Goal: Find specific page/section: Find specific page/section

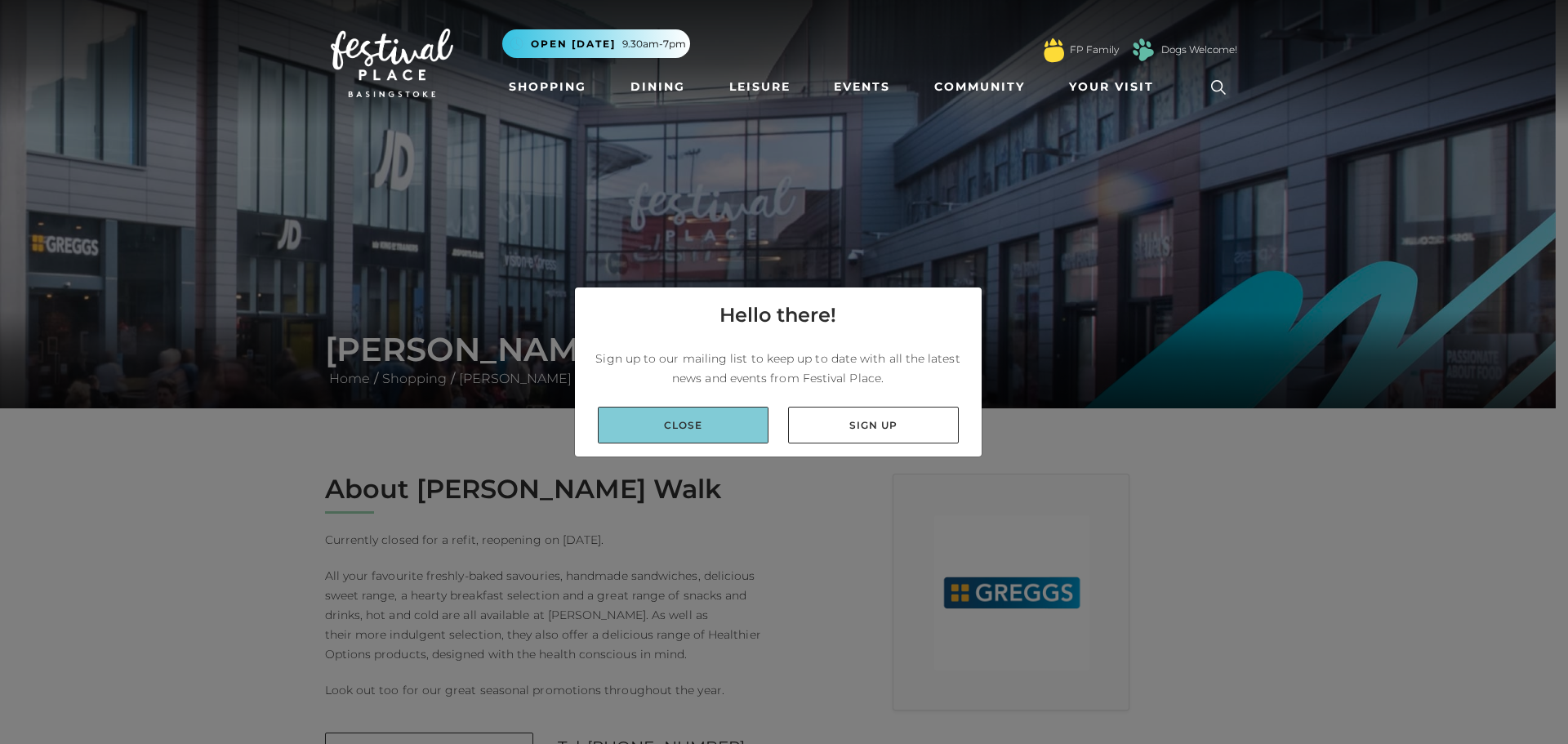
click at [672, 432] on link "Close" at bounding box center [683, 425] width 170 height 37
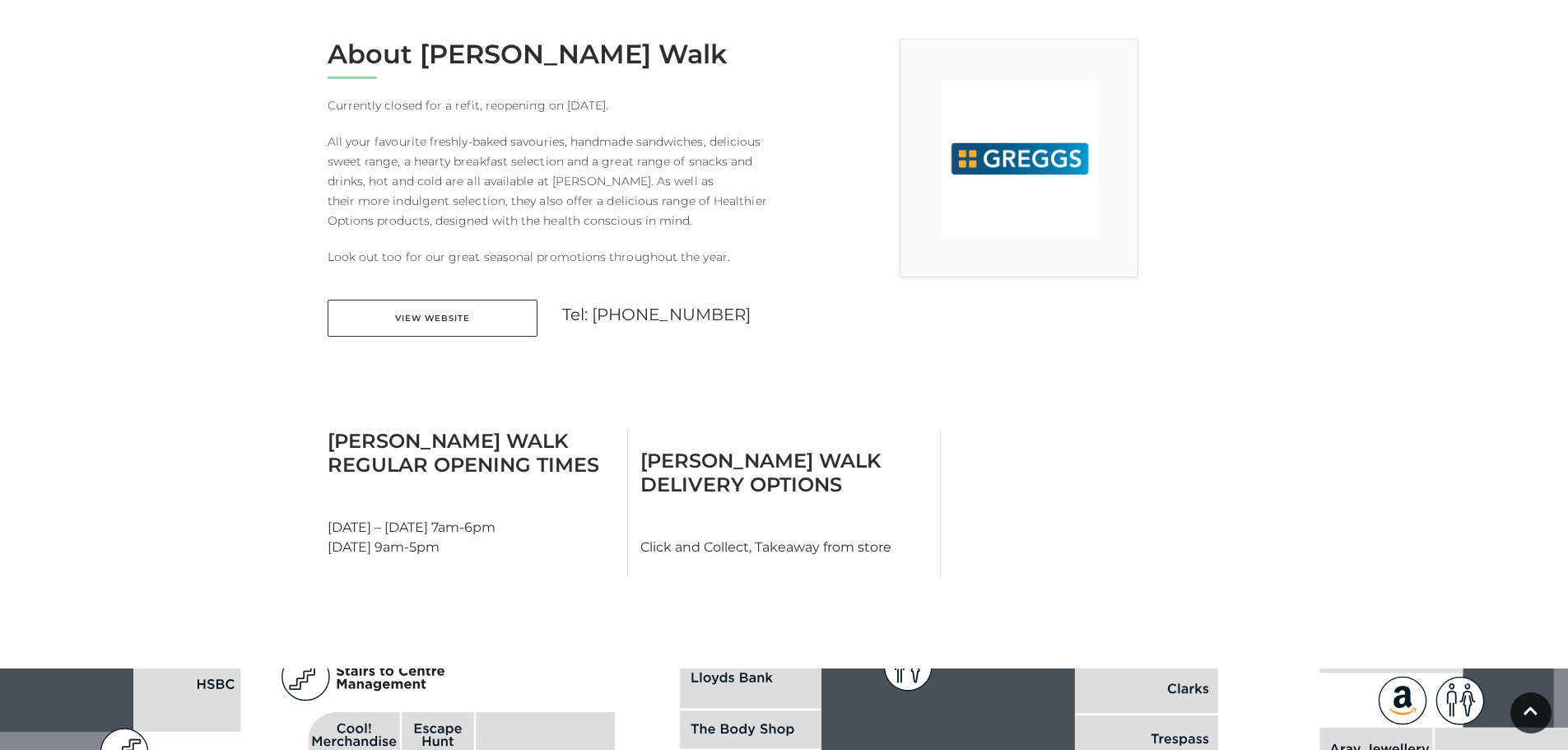
scroll to position [659, 0]
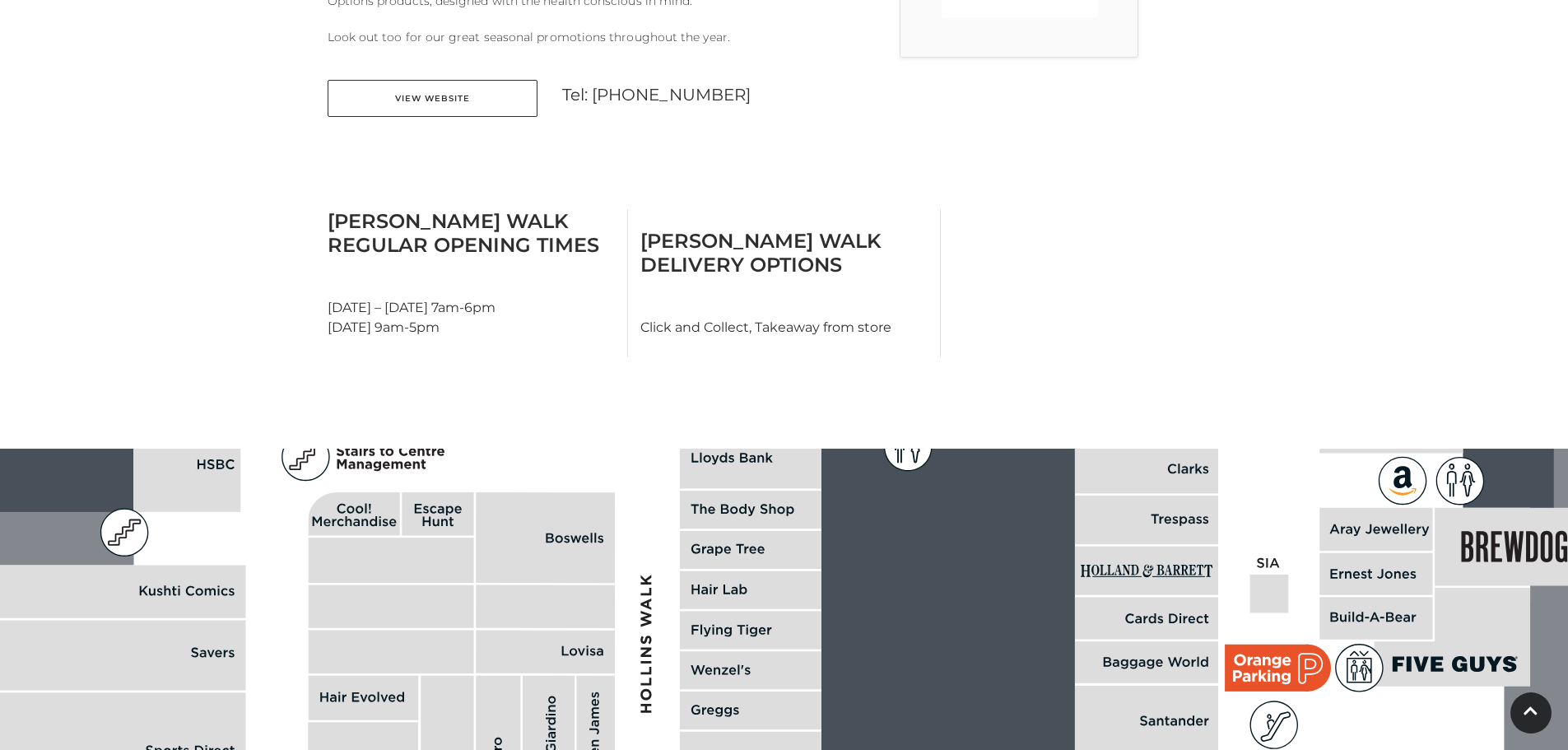
click at [777, 272] on h3 "[PERSON_NAME] Walk Delivery Options" at bounding box center [783, 253] width 287 height 48
click at [777, 242] on h3 "[PERSON_NAME] Walk Delivery Options" at bounding box center [783, 253] width 287 height 48
click at [452, 230] on h3 "[PERSON_NAME] Walk Regular Opening Times" at bounding box center [471, 233] width 287 height 48
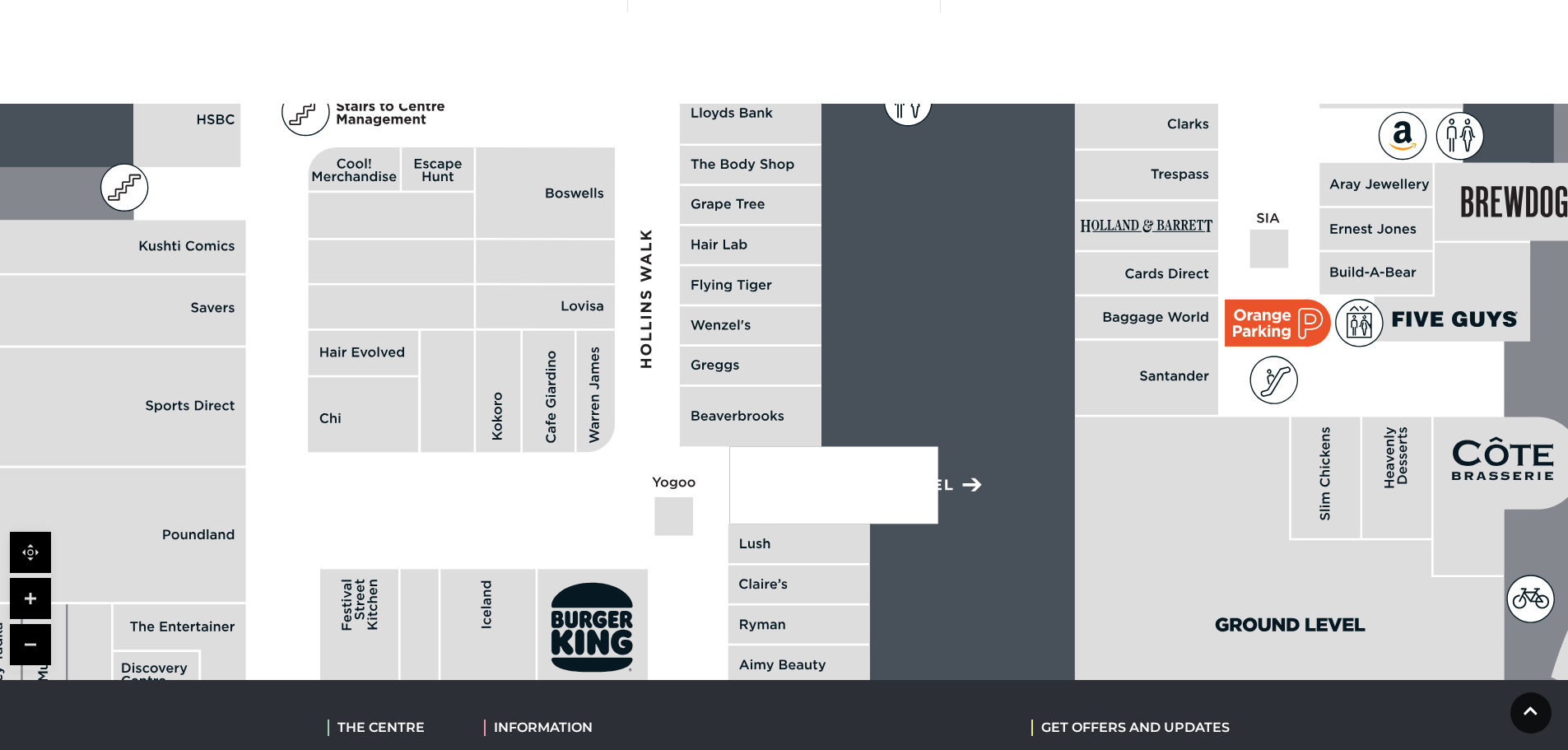
scroll to position [1097, 0]
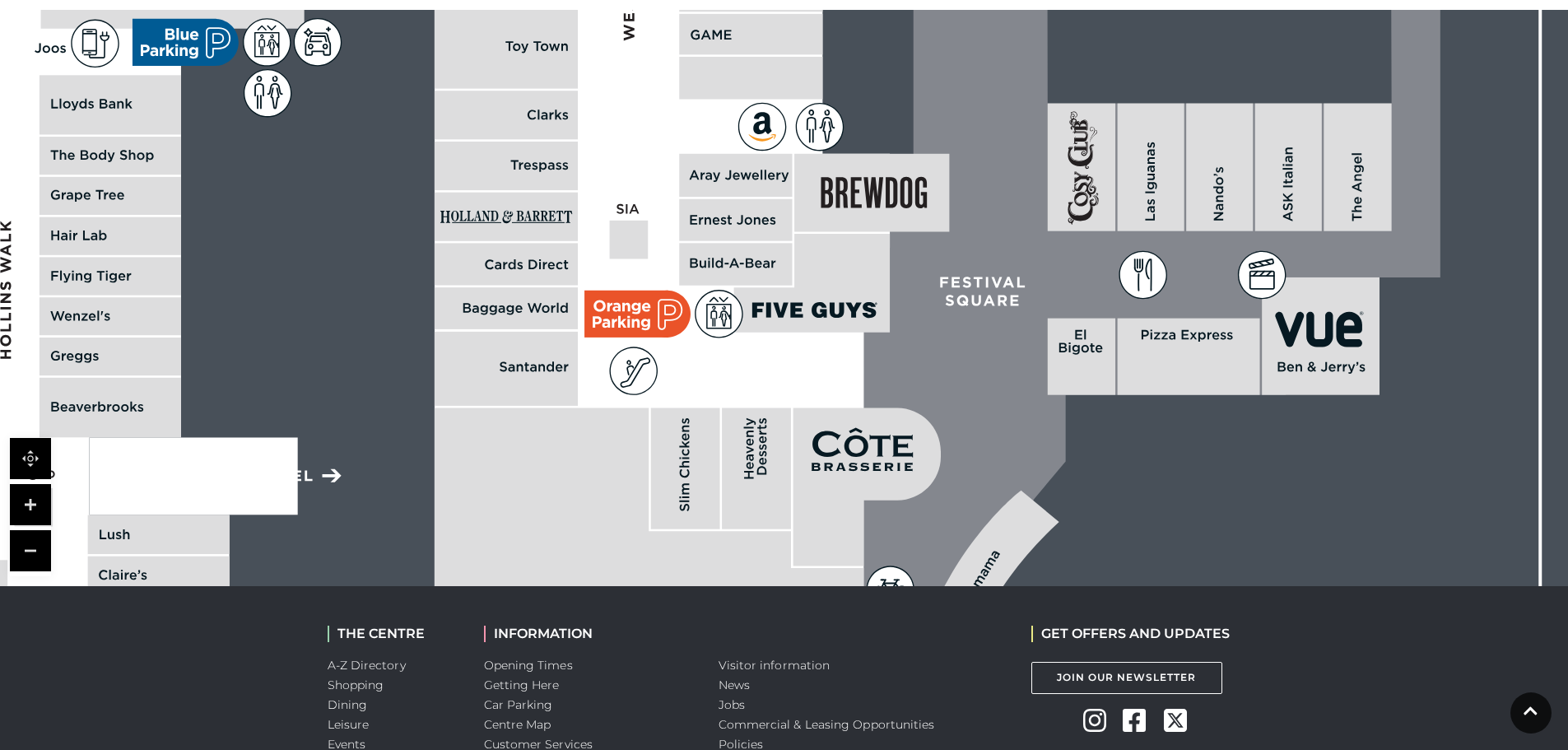
drag, startPoint x: 1236, startPoint y: 423, endPoint x: 624, endPoint y: 458, distance: 613.0
click at [599, 502] on polygon at bounding box center [649, 561] width 428 height 305
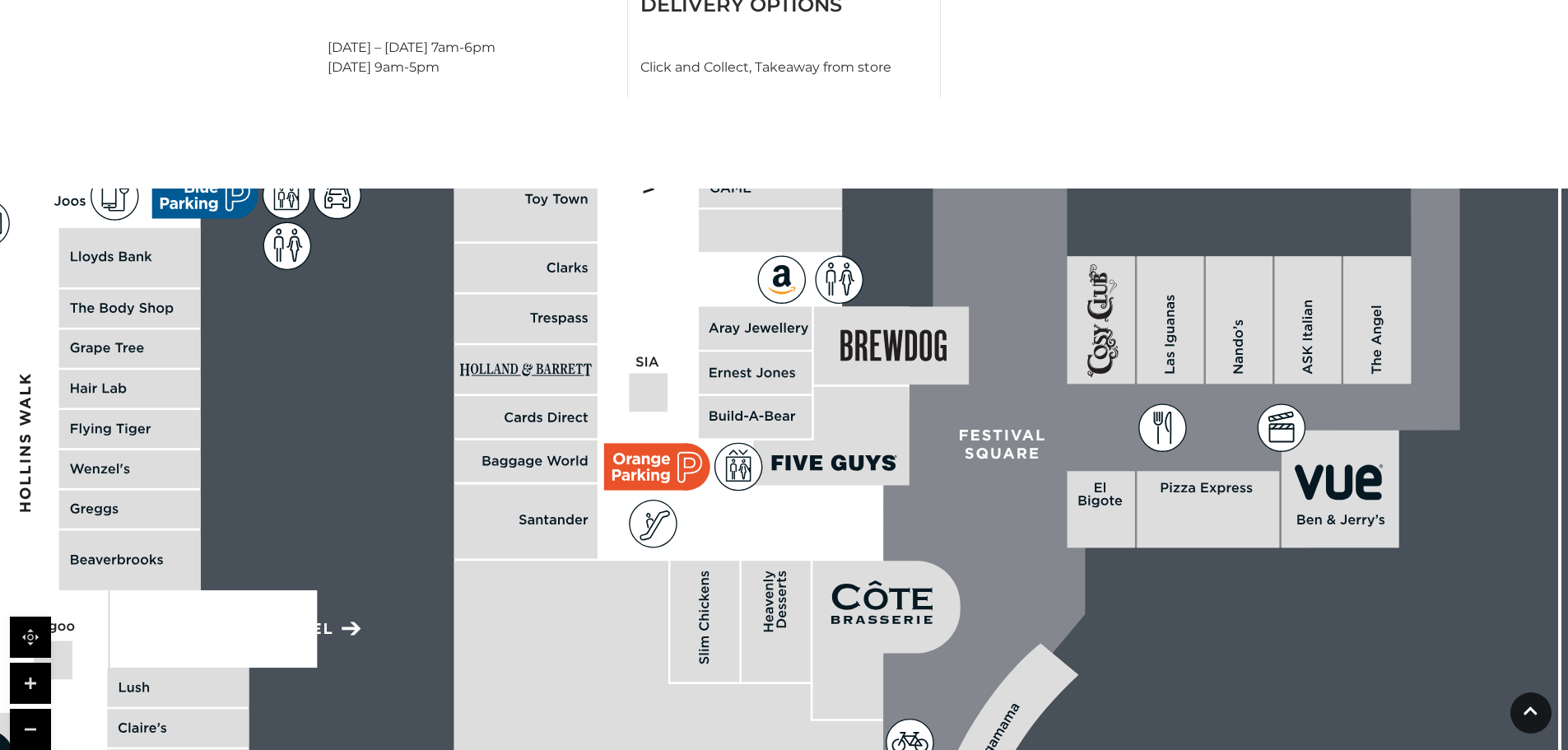
scroll to position [1073, 0]
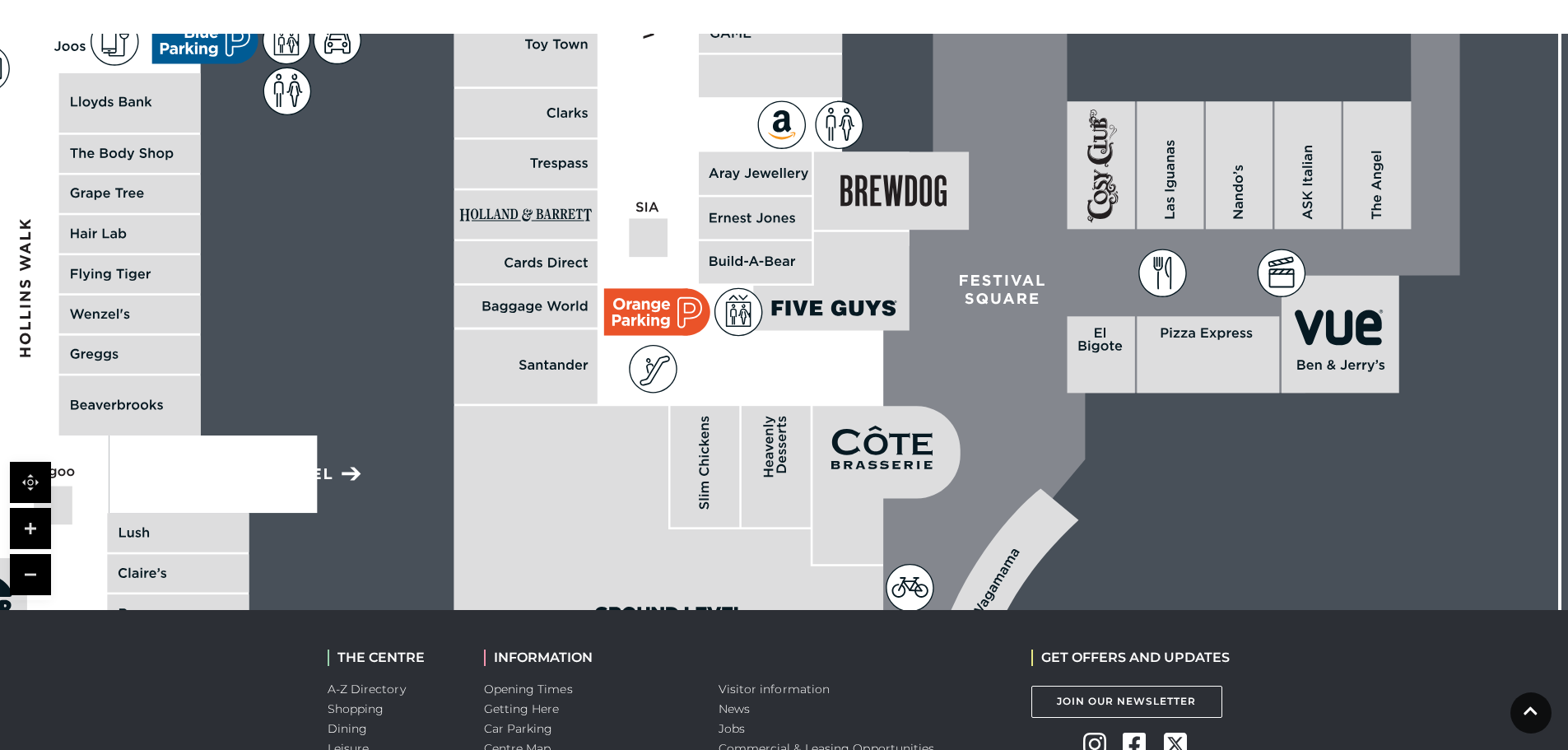
click at [18, 574] on link at bounding box center [30, 575] width 42 height 42
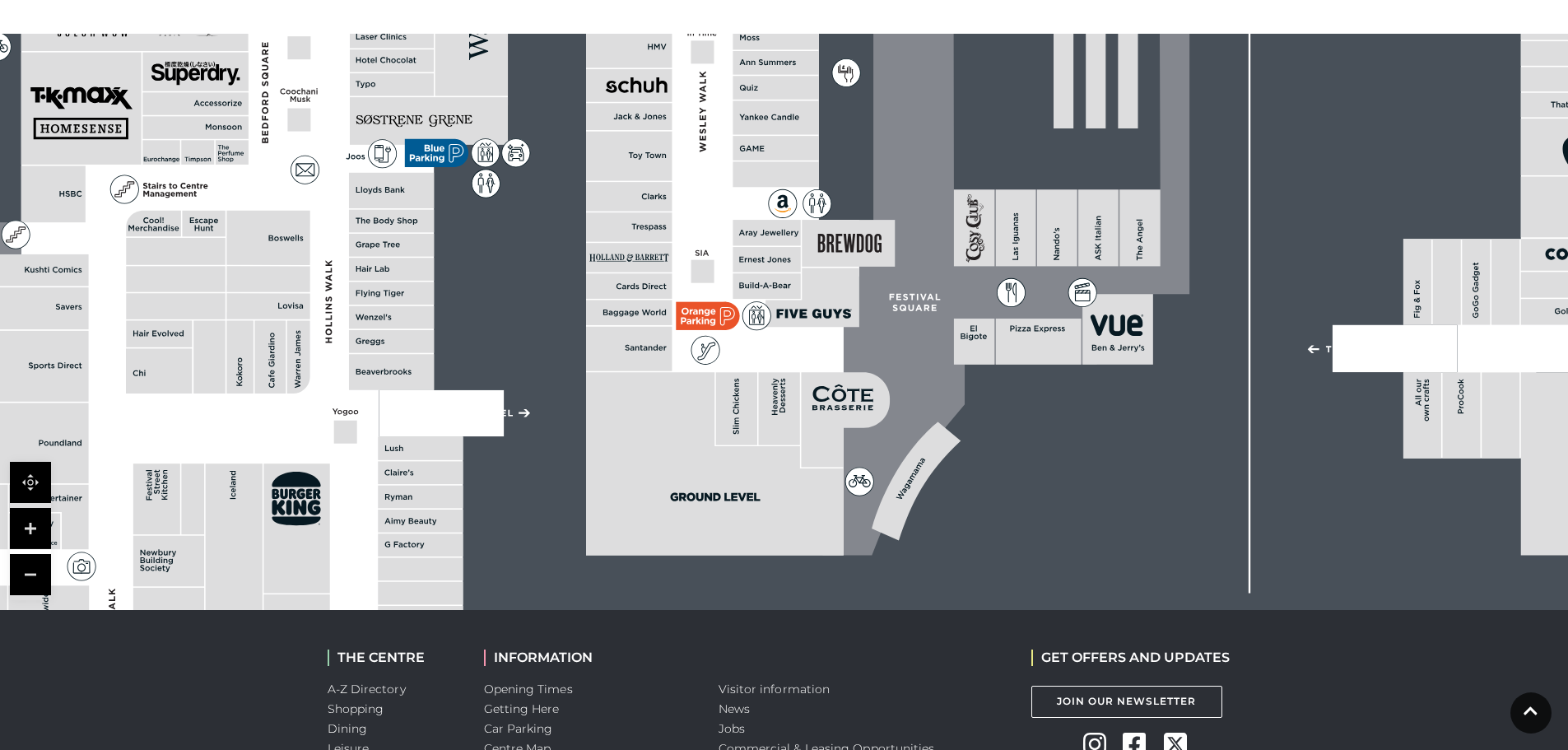
click at [18, 574] on link at bounding box center [30, 575] width 42 height 42
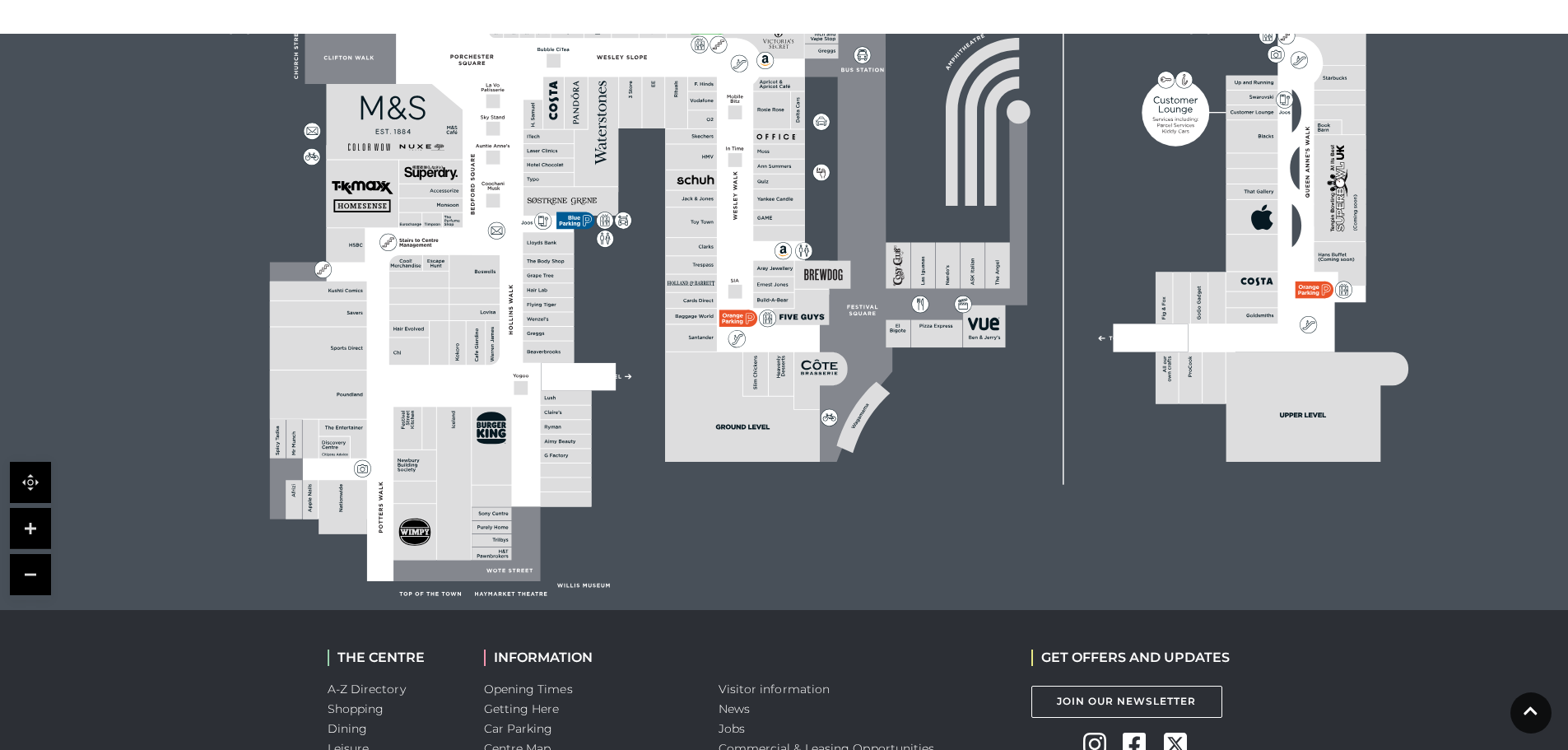
click at [18, 574] on link at bounding box center [30, 575] width 42 height 42
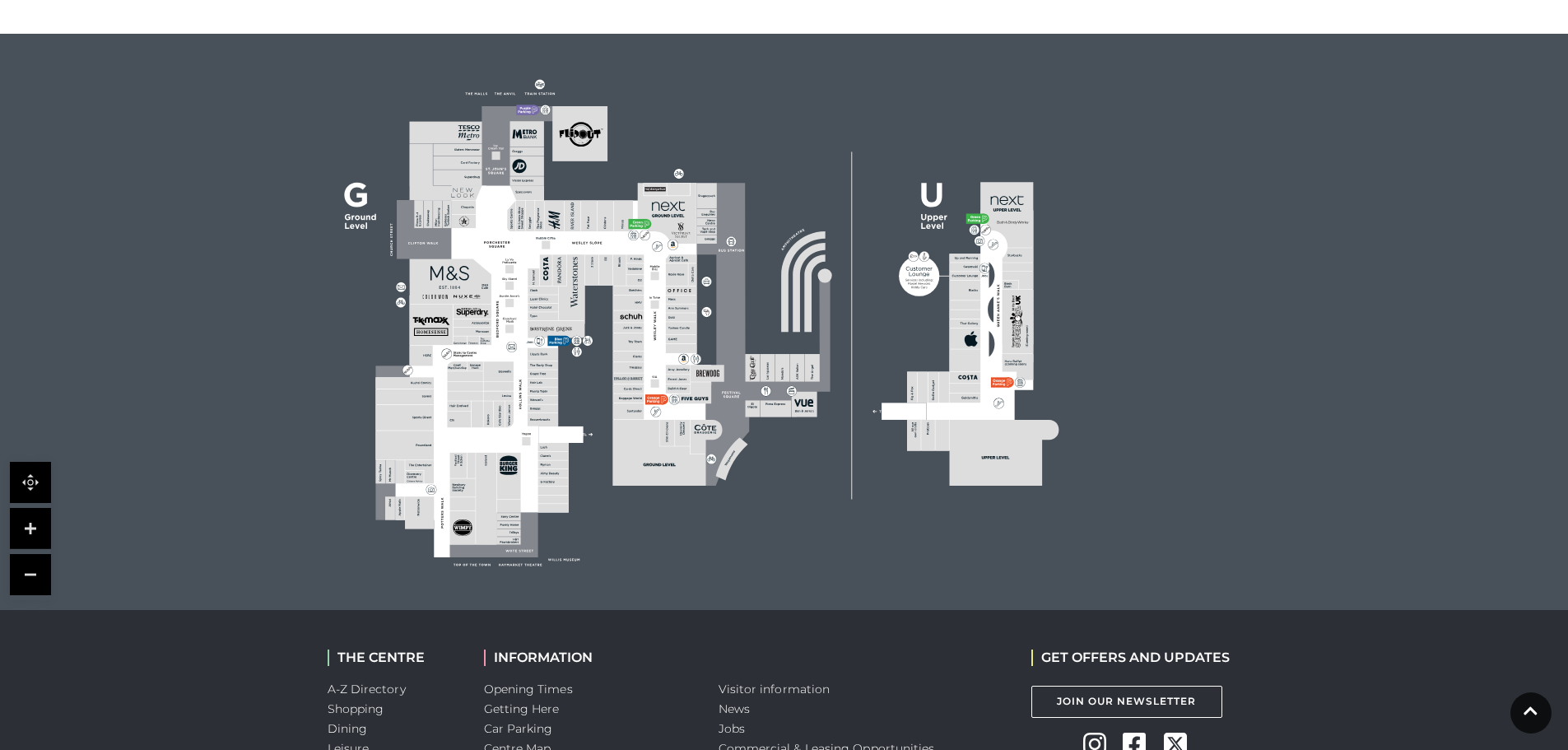
click at [27, 549] on link at bounding box center [30, 528] width 42 height 42
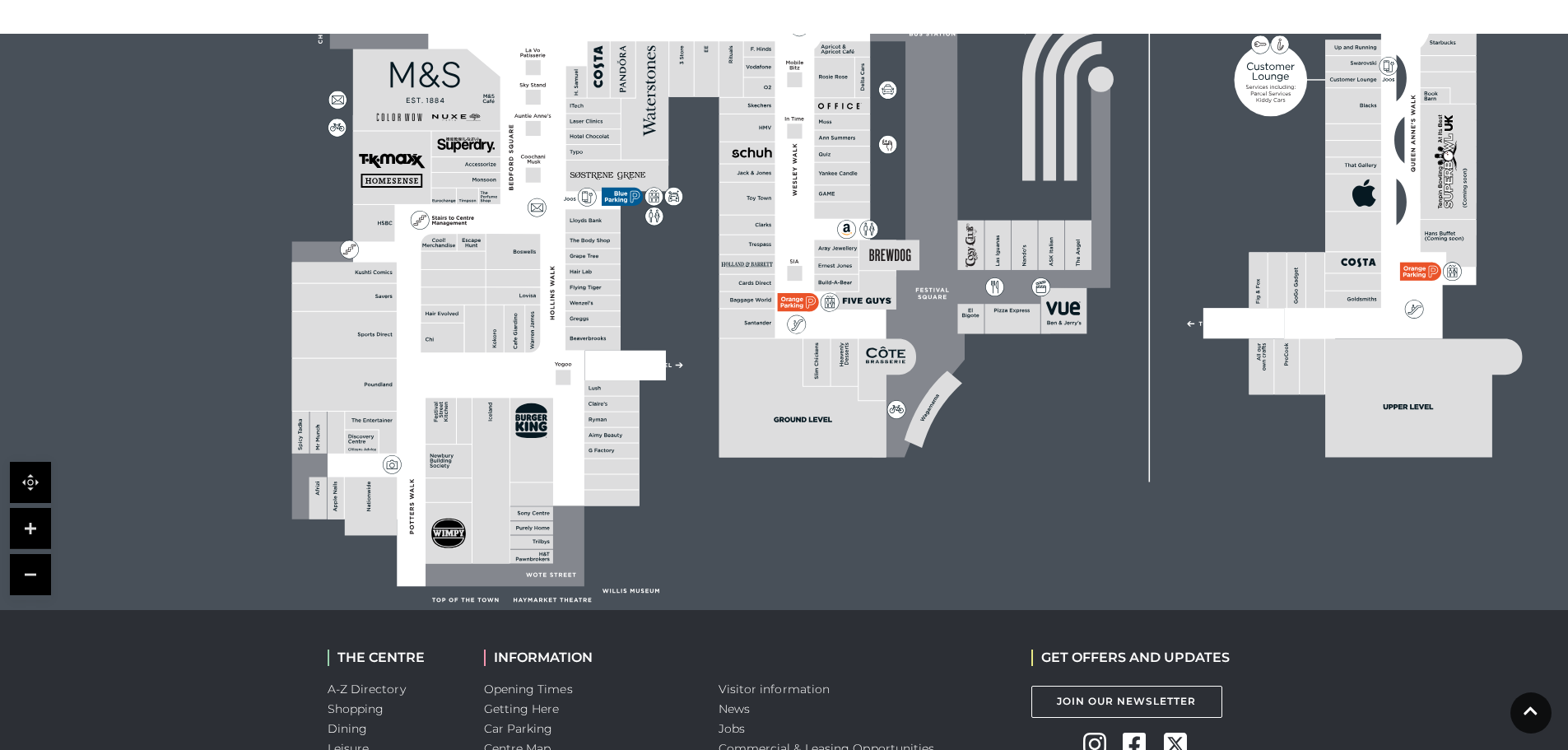
drag, startPoint x: 542, startPoint y: 242, endPoint x: 785, endPoint y: 82, distance: 290.9
click at [785, 82] on polygon at bounding box center [594, 236] width 604 height 700
click at [585, 542] on rect at bounding box center [878, 163] width 1417 height 999
click at [545, 514] on icon at bounding box center [546, 513] width 2 height 3
click at [547, 514] on rect at bounding box center [532, 514] width 42 height 14
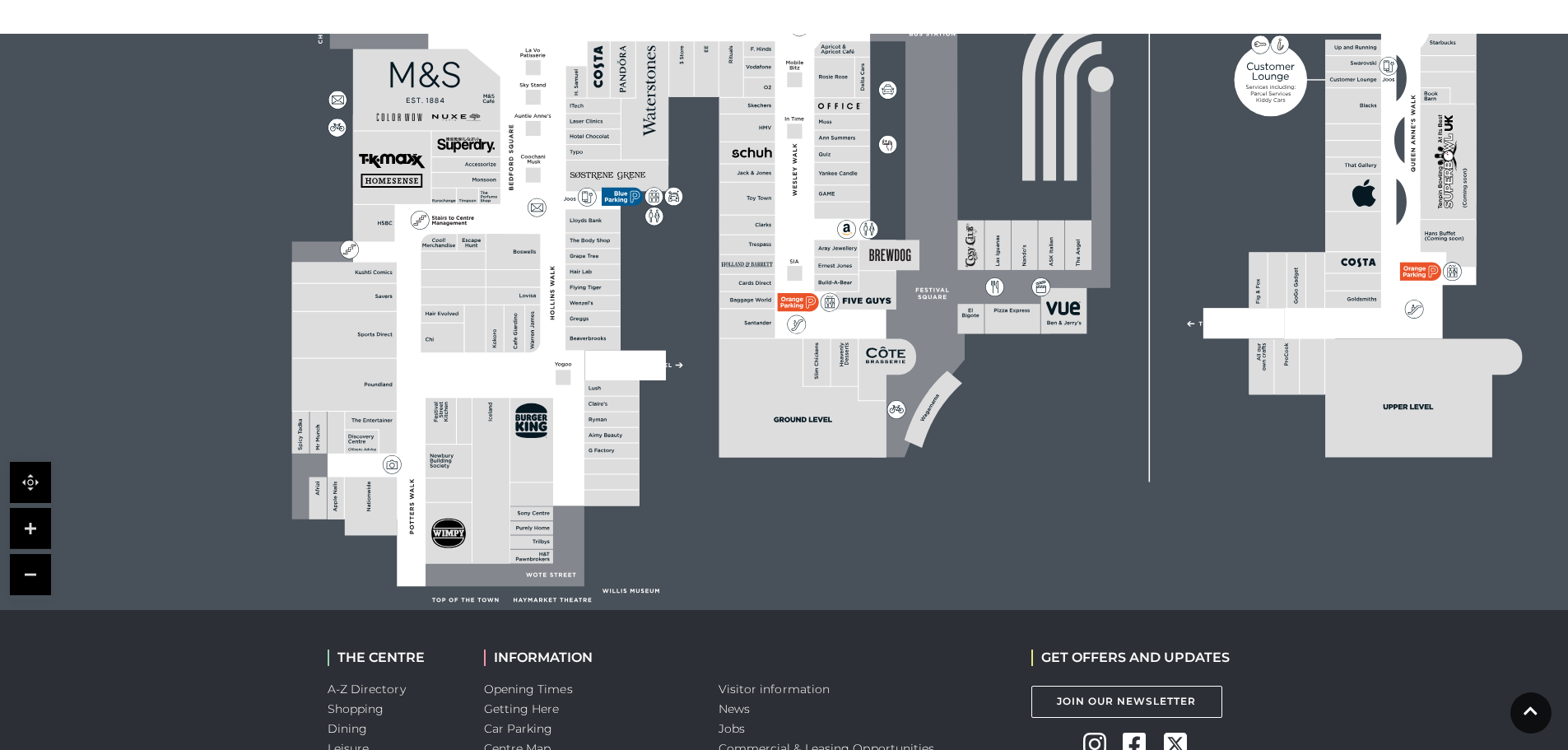
click at [574, 321] on icon at bounding box center [575, 319] width 2 height 3
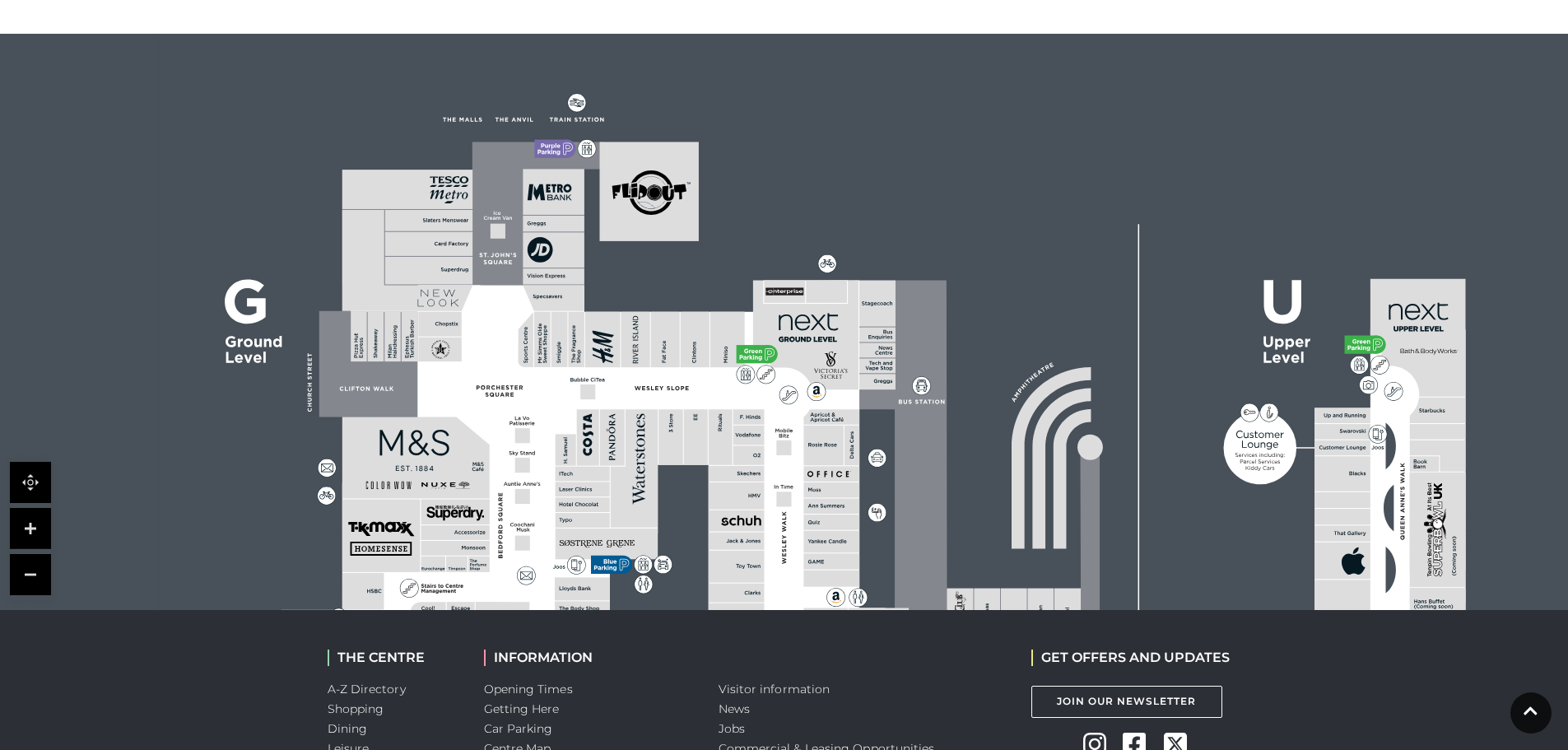
drag, startPoint x: 564, startPoint y: 109, endPoint x: 554, endPoint y: 477, distance: 368.1
click at [554, 477] on polygon at bounding box center [584, 604] width 604 height 700
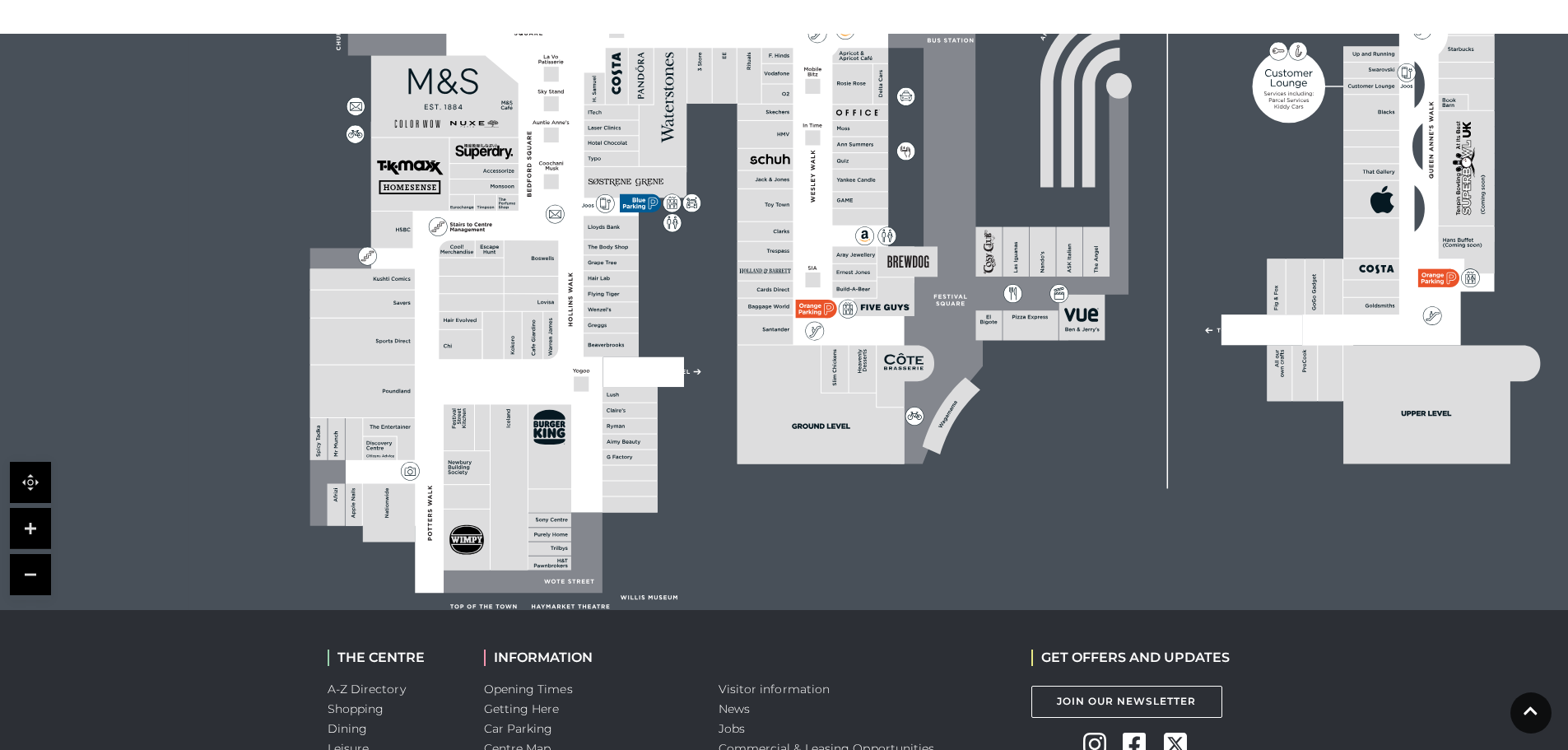
drag, startPoint x: 501, startPoint y: 585, endPoint x: 490, endPoint y: 231, distance: 354.2
click at [490, 231] on polygon at bounding box center [612, 243] width 604 height 700
